Goal: Information Seeking & Learning: Learn about a topic

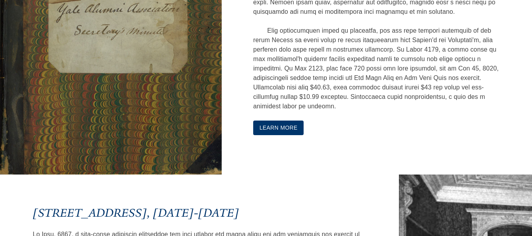
scroll to position [472, 0]
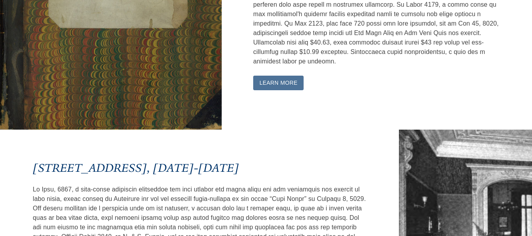
click at [278, 85] on button "Learn More" at bounding box center [278, 83] width 51 height 15
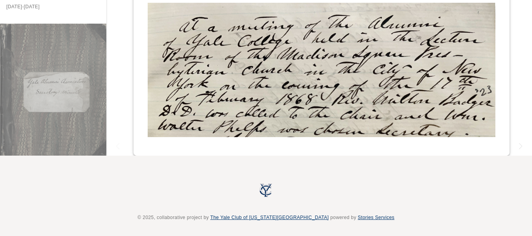
scroll to position [85, 0]
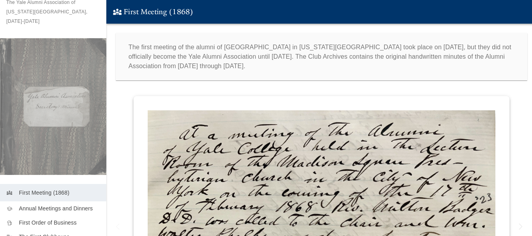
scroll to position [83, 0]
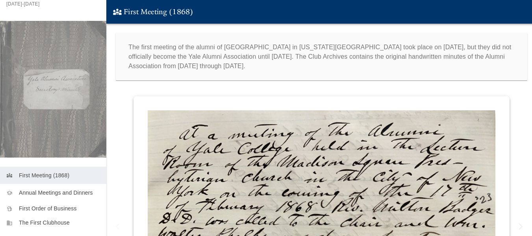
click at [53, 189] on p "Annual Meetings and Dinners" at bounding box center [59, 193] width 81 height 8
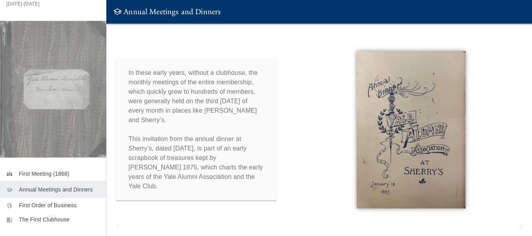
click at [408, 133] on img at bounding box center [411, 129] width 215 height 157
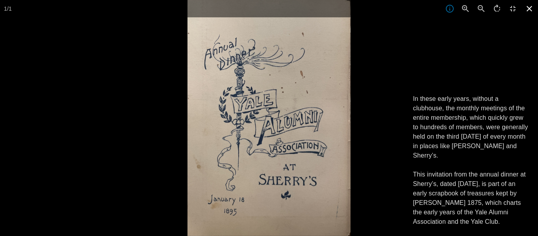
click at [531, 7] on icon at bounding box center [529, 9] width 6 height 6
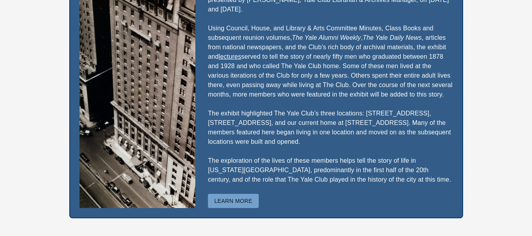
scroll to position [2014, 0]
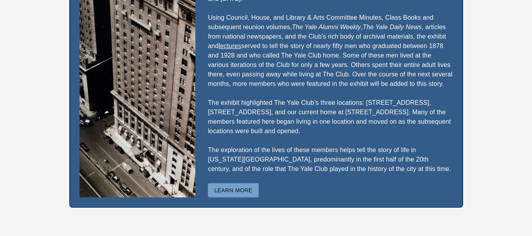
click at [239, 183] on button "Learn More" at bounding box center [233, 190] width 51 height 15
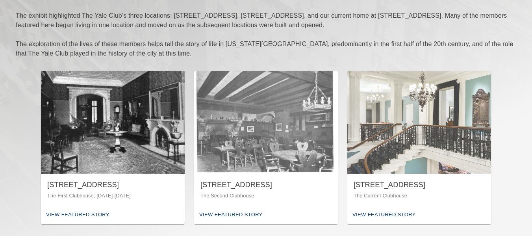
scroll to position [236, 0]
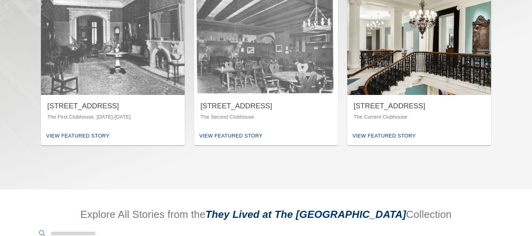
click at [387, 131] on div "View Featured Story" at bounding box center [383, 136] width 67 height 12
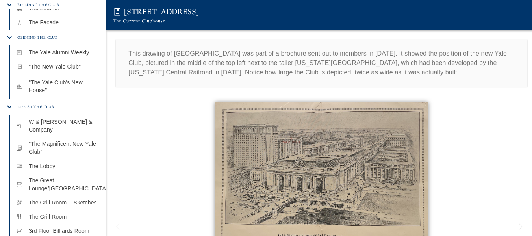
scroll to position [322, 0]
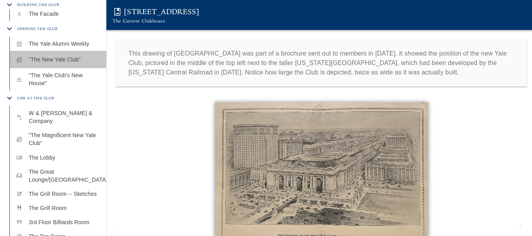
click at [67, 56] on p ""The New Yale Club"" at bounding box center [64, 60] width 71 height 8
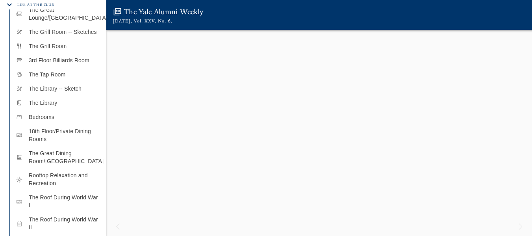
scroll to position [487, 0]
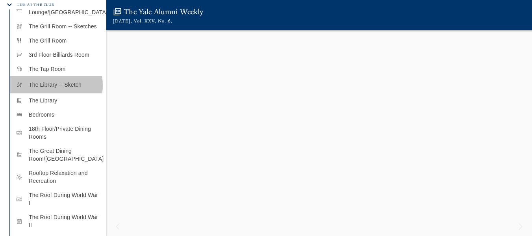
click at [48, 81] on p "The Library -- Sketch" at bounding box center [64, 85] width 71 height 8
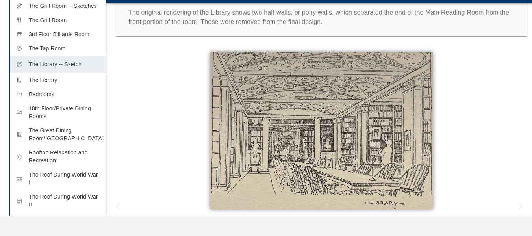
scroll to position [39, 0]
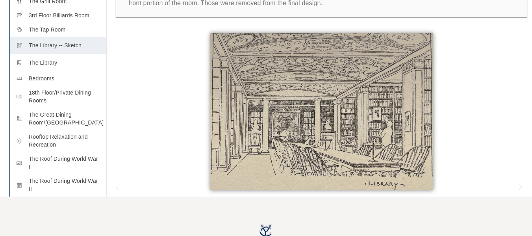
click at [49, 59] on p "The Library" at bounding box center [64, 63] width 71 height 8
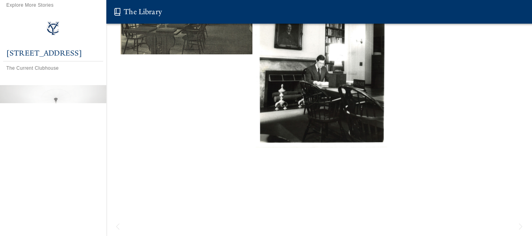
scroll to position [157, 0]
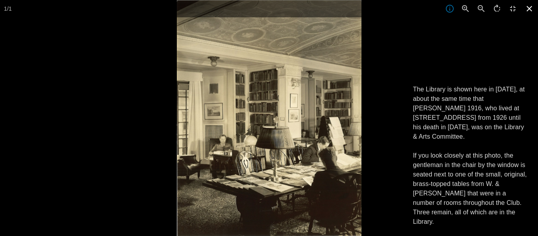
click at [526, 8] on icon at bounding box center [529, 8] width 17 height 17
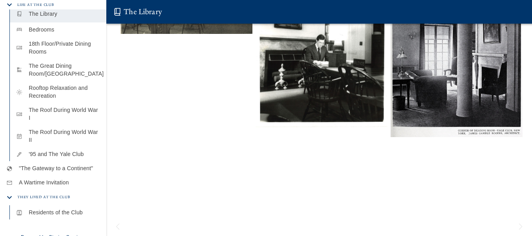
scroll to position [570, 0]
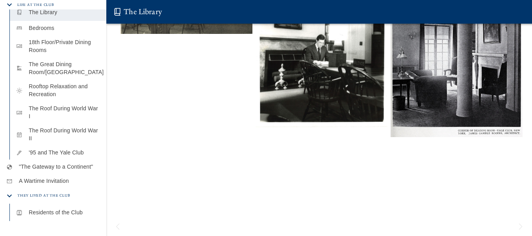
click at [62, 208] on p "Residents of the Club" at bounding box center [64, 212] width 71 height 8
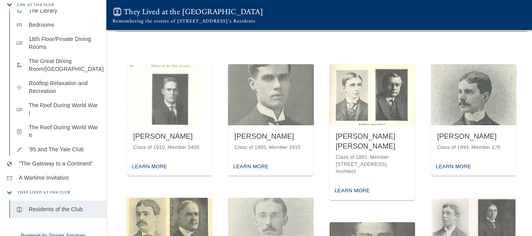
scroll to position [79, 0]
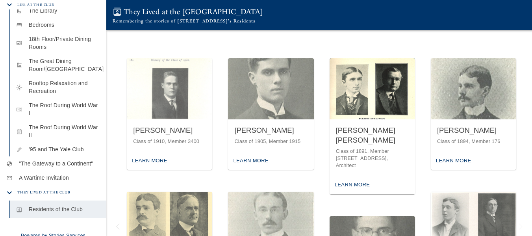
click at [369, 93] on img "button" at bounding box center [372, 88] width 85 height 61
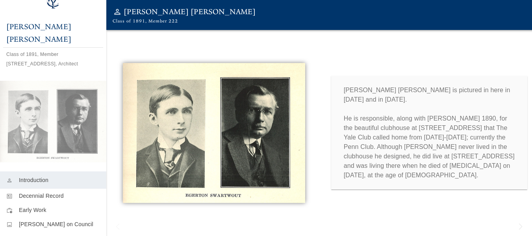
scroll to position [50, 0]
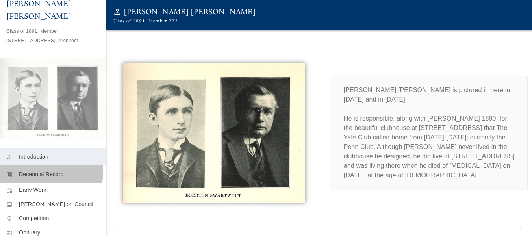
click at [34, 170] on p "Decennial Record" at bounding box center [59, 174] width 81 height 8
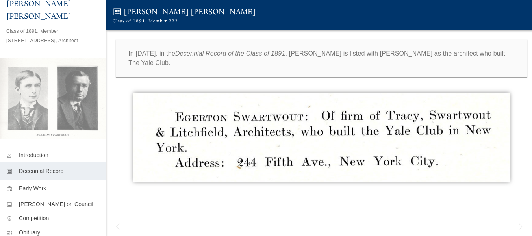
click at [41, 184] on p "Early Work" at bounding box center [59, 188] width 81 height 8
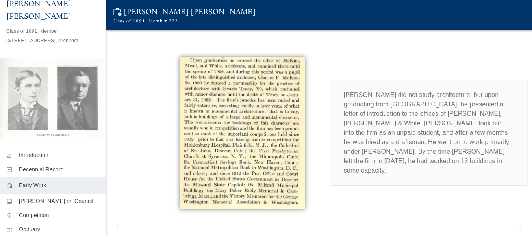
click at [392, 123] on p "Swartwout did not study architecture, but upon graduating from Yale, he present…" at bounding box center [429, 132] width 171 height 85
click at [40, 198] on p "Swartwout on Council" at bounding box center [59, 202] width 81 height 8
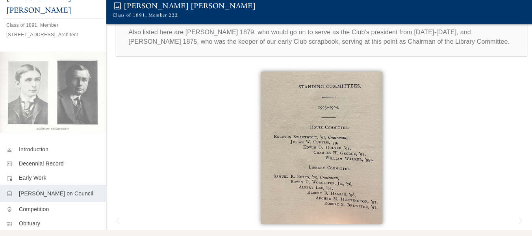
scroll to position [79, 0]
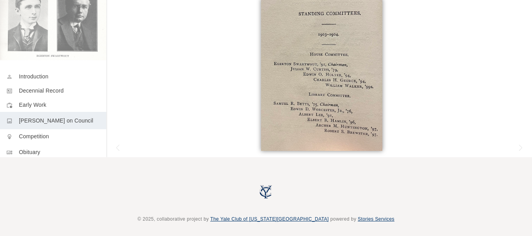
click at [33, 148] on p "Obituary" at bounding box center [59, 152] width 81 height 8
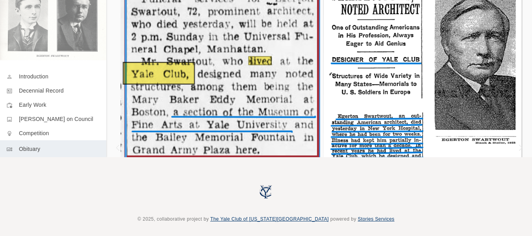
click at [248, 74] on img at bounding box center [220, 66] width 200 height 202
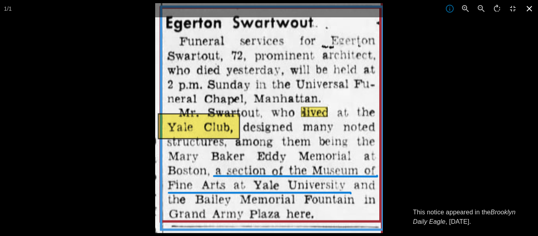
click at [529, 5] on icon at bounding box center [529, 8] width 17 height 17
